Goal: Task Accomplishment & Management: Manage account settings

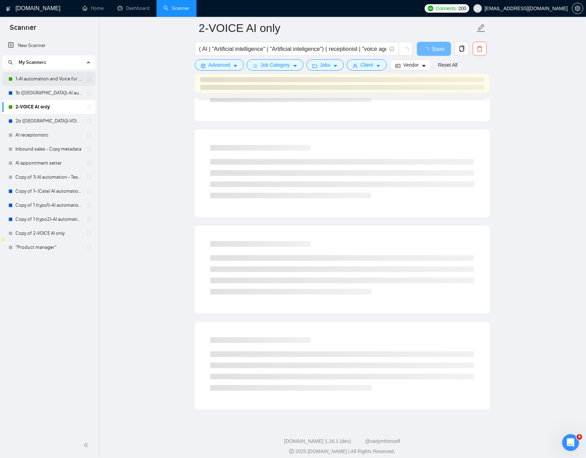
click at [47, 81] on link "1-AI automation and Voice for CRM & Booking" at bounding box center [48, 79] width 67 height 14
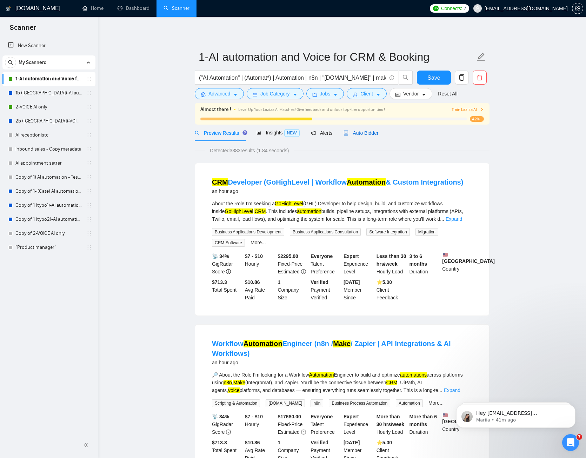
click at [363, 135] on span "Auto Bidder" at bounding box center [360, 133] width 35 height 6
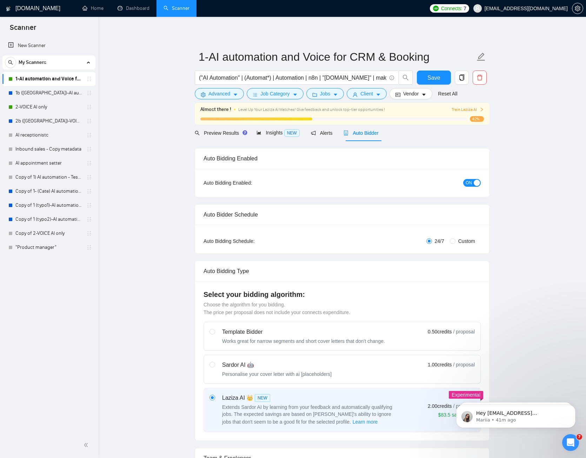
checkbox input "true"
click at [477, 180] on div "button" at bounding box center [477, 183] width 6 height 6
click at [39, 108] on link "2-VOICE AI only" at bounding box center [48, 107] width 67 height 14
click at [435, 74] on div "Reset all filters" at bounding box center [451, 80] width 38 height 12
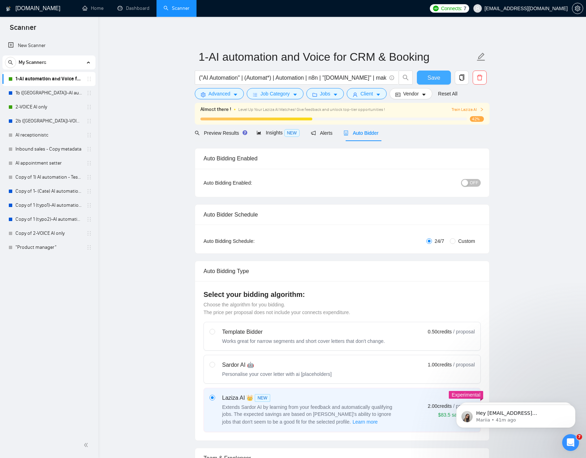
click at [428, 75] on span "Save" at bounding box center [433, 77] width 13 height 9
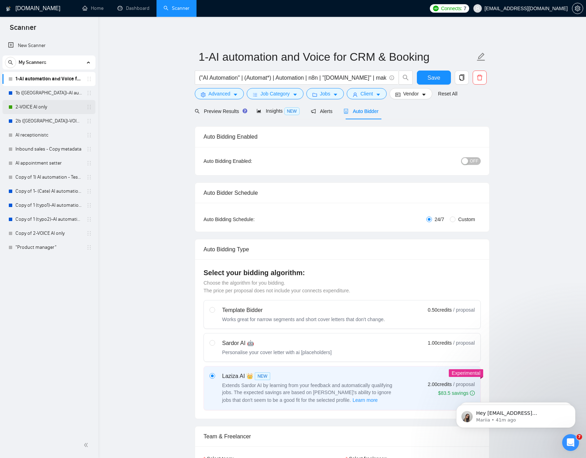
click at [29, 107] on link "2-VOICE AI only" at bounding box center [48, 107] width 67 height 14
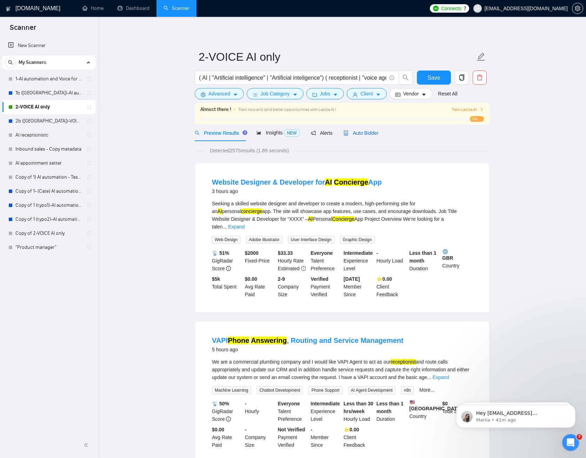
click at [369, 131] on span "Auto Bidder" at bounding box center [360, 133] width 35 height 6
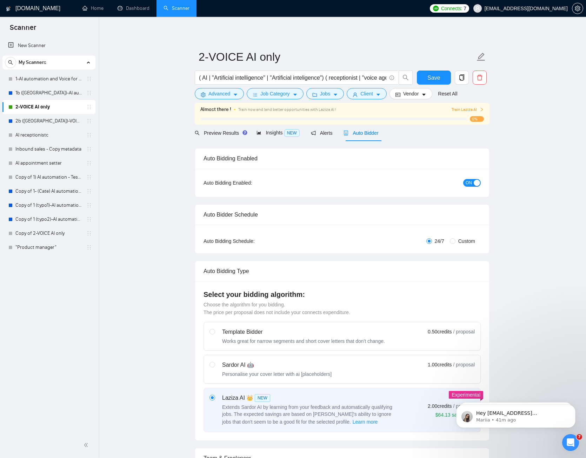
checkbox input "true"
click at [145, 11] on link "Dashboard" at bounding box center [134, 8] width 32 height 6
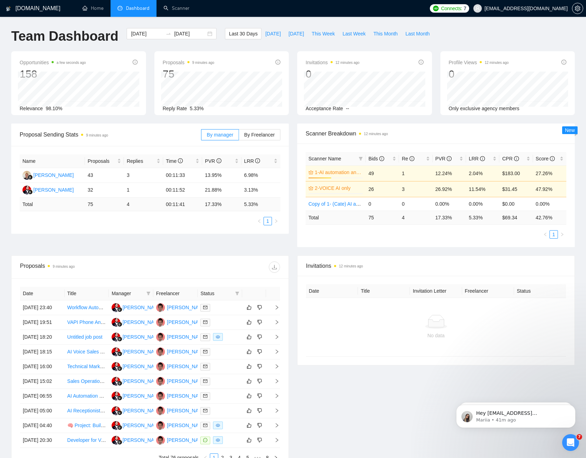
click at [439, 217] on td "17.33 %" at bounding box center [449, 218] width 33 height 14
drag, startPoint x: 439, startPoint y: 217, endPoint x: 444, endPoint y: 217, distance: 4.9
click at [444, 217] on td "17.33 %" at bounding box center [449, 218] width 33 height 14
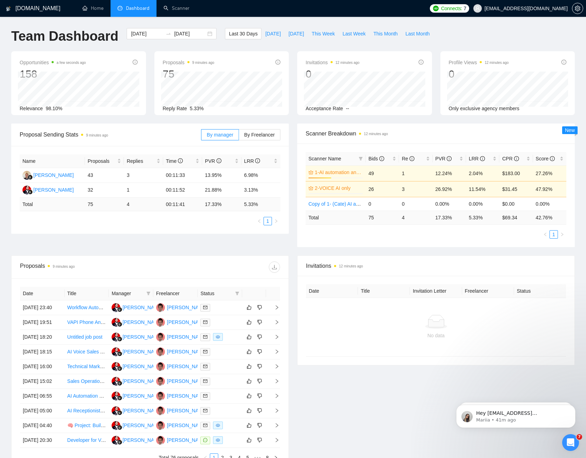
click at [476, 215] on td "5.33 %" at bounding box center [482, 218] width 33 height 14
click at [471, 220] on td "5.33 %" at bounding box center [482, 218] width 33 height 14
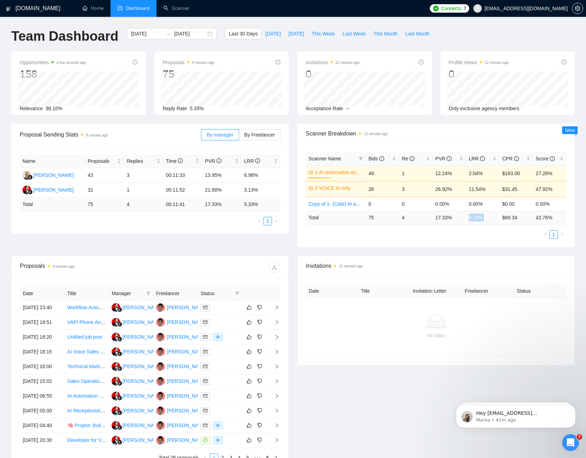
click at [471, 220] on td "5.33 %" at bounding box center [482, 218] width 33 height 14
click at [465, 223] on td "17.33 %" at bounding box center [449, 218] width 33 height 14
click at [440, 190] on td "26.92%" at bounding box center [449, 189] width 33 height 16
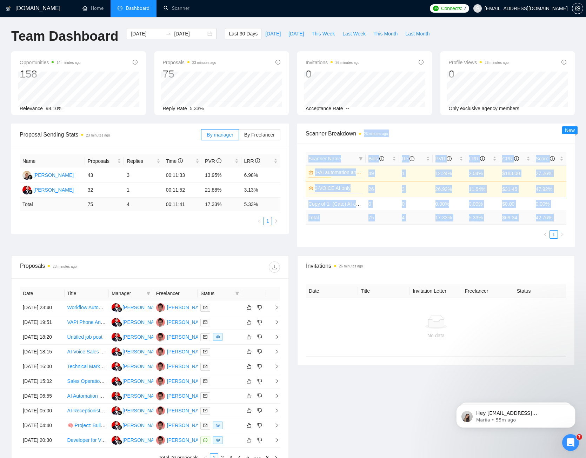
drag, startPoint x: 451, startPoint y: 133, endPoint x: 466, endPoint y: 234, distance: 102.1
click at [466, 234] on div "Scanner Breakdown 26 minutes ago Scanner Name Bids Re PVR LRR CPR Score 1-AI au…" at bounding box center [436, 186] width 278 height 124
drag, startPoint x: 444, startPoint y: 195, endPoint x: 421, endPoint y: 144, distance: 55.9
click at [419, 147] on div "Scanner Name Bids Re PVR LRR CPR Score 1-AI automation and Voice for CRM & Book…" at bounding box center [436, 196] width 278 height 104
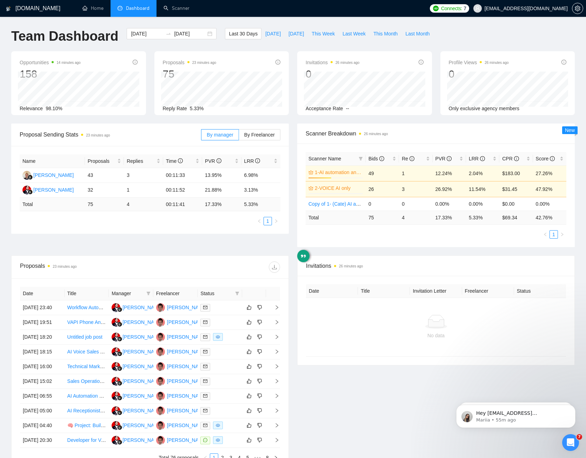
click at [423, 142] on div "Scanner Breakdown 26 minutes ago" at bounding box center [436, 134] width 261 height 20
